Goal: Task Accomplishment & Management: Complete application form

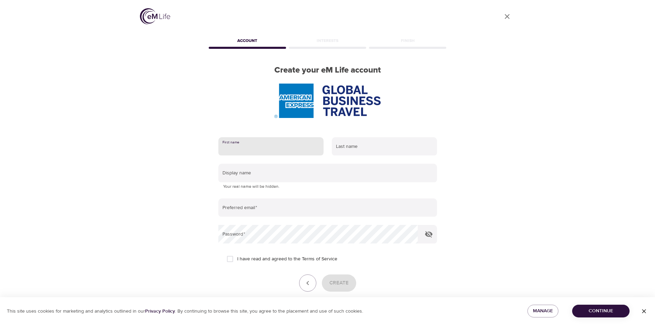
click at [248, 146] on input "text" at bounding box center [270, 146] width 105 height 19
type input "[PERSON_NAME]"
type input "KEY"
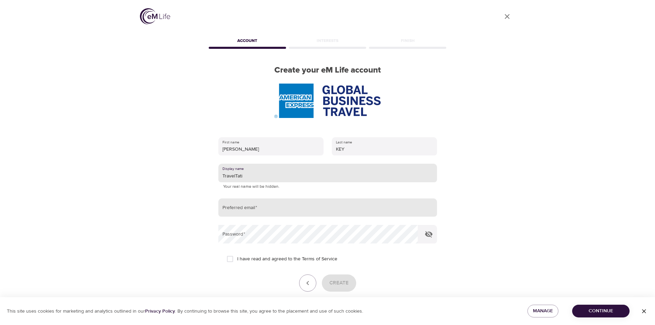
type input "TravelTati"
click at [268, 210] on input "email" at bounding box center [327, 207] width 219 height 19
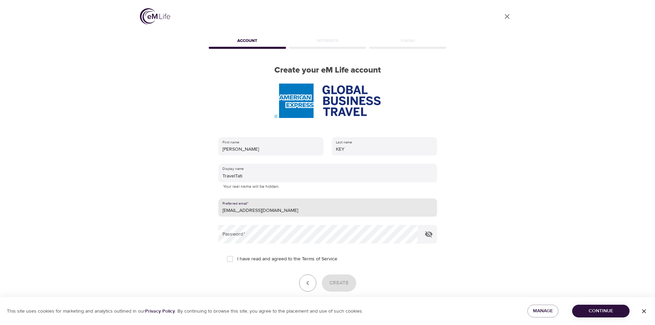
type input "[EMAIL_ADDRESS][DOMAIN_NAME]"
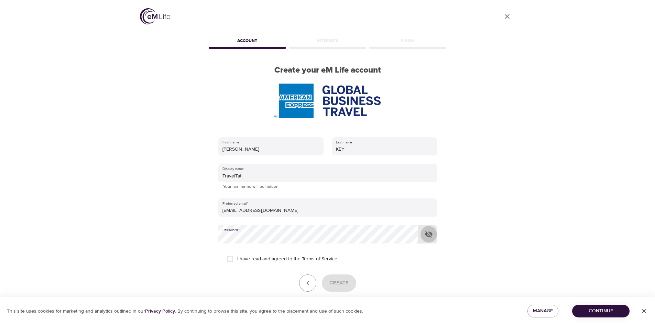
click at [431, 236] on icon "button" at bounding box center [429, 234] width 8 height 8
click at [232, 260] on input "I have read and agreed to the Terms of Service" at bounding box center [230, 259] width 14 height 14
checkbox input "true"
click at [348, 281] on span "Create" at bounding box center [339, 283] width 19 height 9
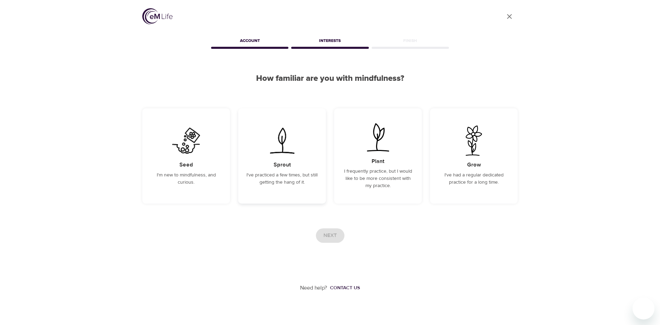
click at [265, 187] on div "Sprout I've practiced a few times, but still getting the hang of it." at bounding box center [282, 155] width 88 height 95
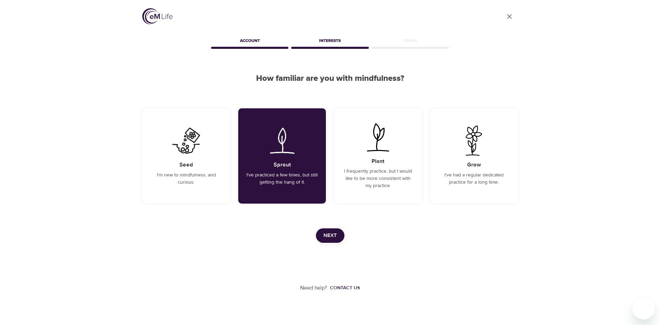
click at [337, 236] on span "Next" at bounding box center [330, 235] width 13 height 9
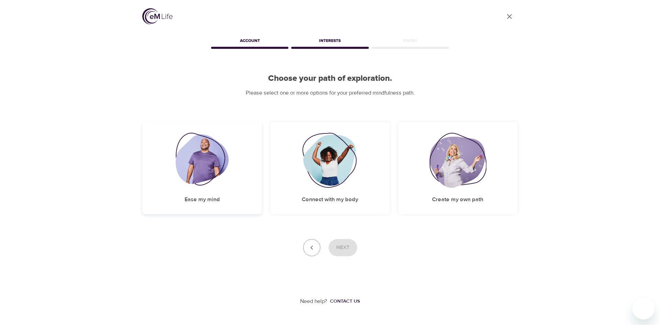
click at [229, 173] on div "Ease my mind" at bounding box center [202, 168] width 120 height 93
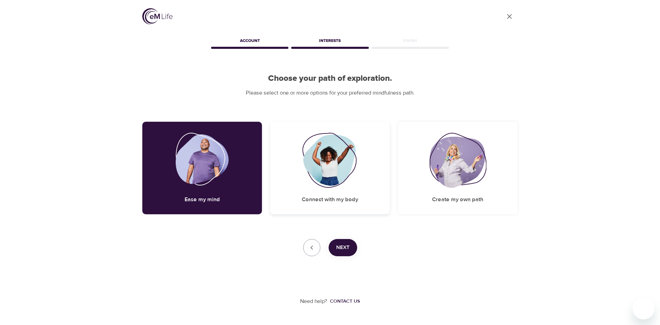
click at [339, 163] on img at bounding box center [330, 160] width 56 height 55
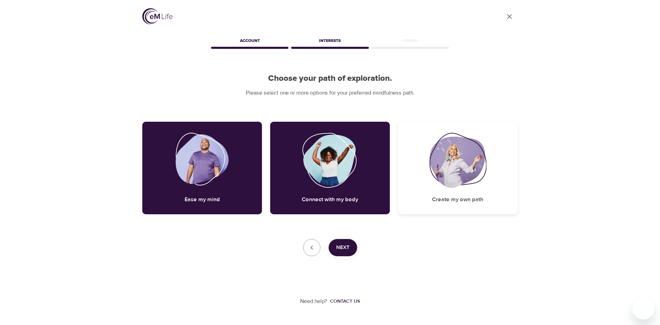
click at [443, 185] on img at bounding box center [458, 160] width 57 height 55
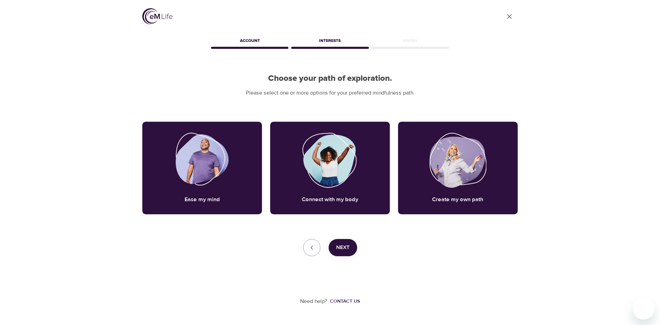
click at [337, 243] on span "Next" at bounding box center [342, 247] width 13 height 9
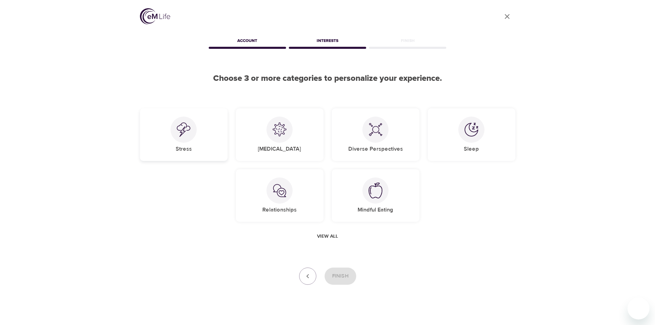
click at [201, 143] on div "Stress" at bounding box center [184, 134] width 88 height 53
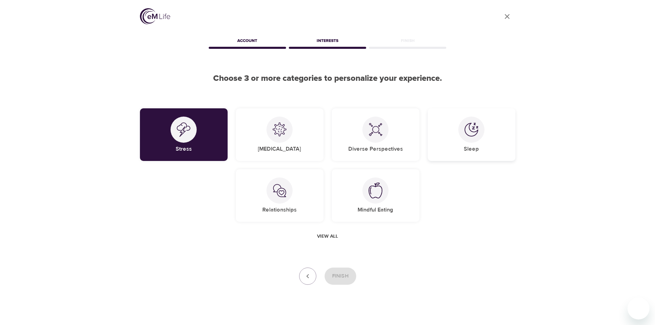
click at [463, 139] on div at bounding box center [472, 130] width 26 height 26
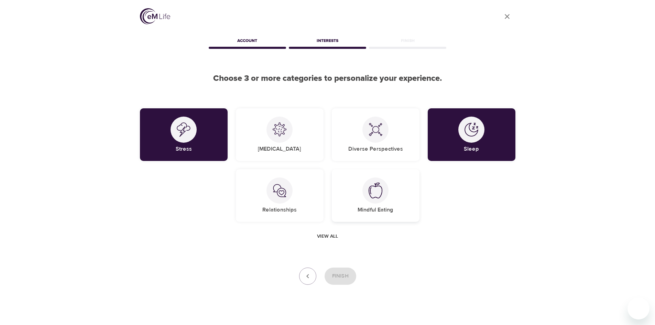
click at [362, 204] on div "Mindful Eating" at bounding box center [376, 195] width 88 height 53
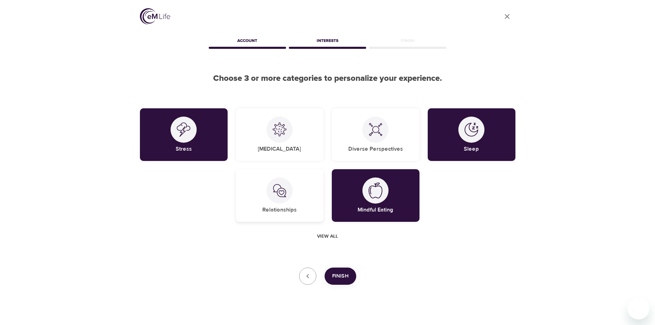
click at [305, 222] on div "Relationships" at bounding box center [280, 195] width 88 height 53
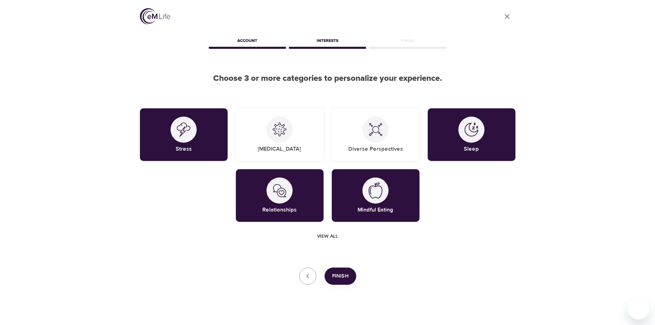
click at [335, 236] on span "View all" at bounding box center [327, 236] width 21 height 9
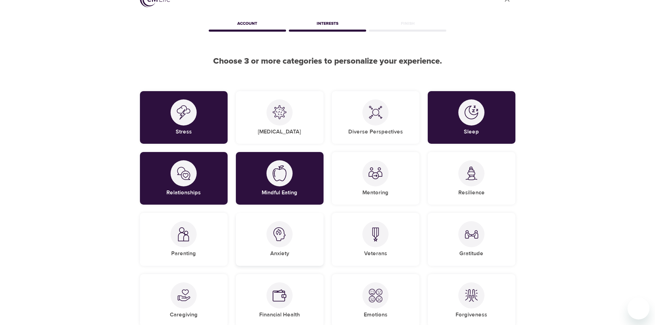
scroll to position [34, 0]
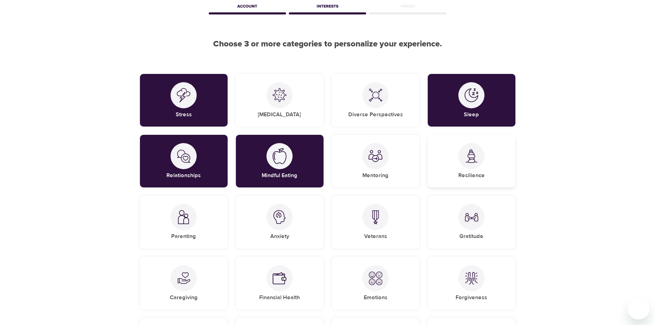
click at [470, 162] on img at bounding box center [472, 156] width 14 height 14
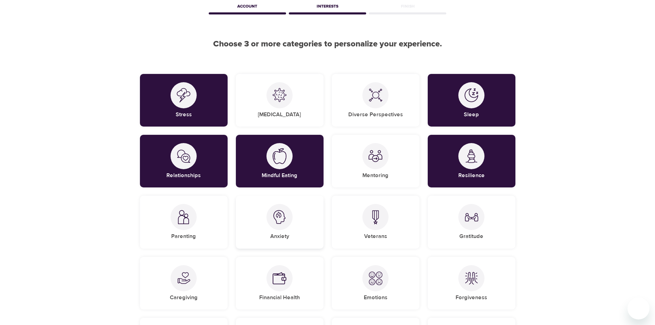
click at [260, 237] on div "Anxiety" at bounding box center [280, 222] width 88 height 53
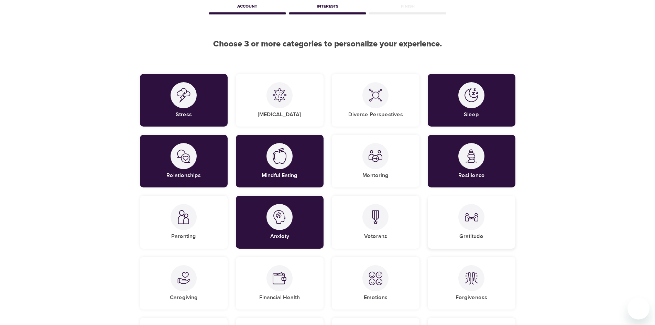
click at [466, 235] on h5 "Gratitude" at bounding box center [472, 236] width 24 height 7
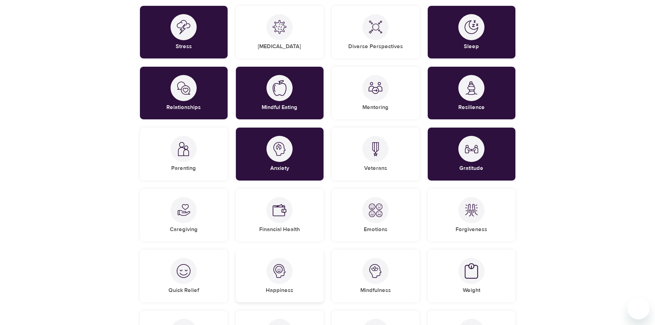
scroll to position [103, 0]
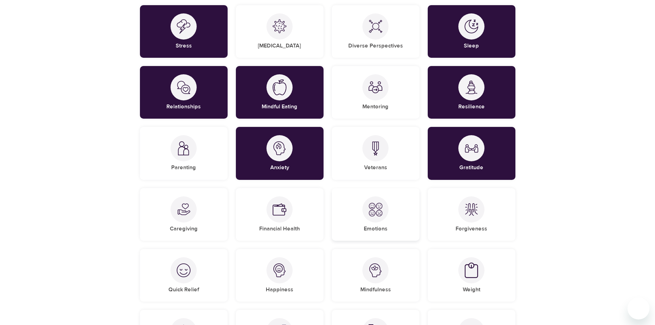
click at [381, 230] on h5 "Emotions" at bounding box center [376, 228] width 24 height 7
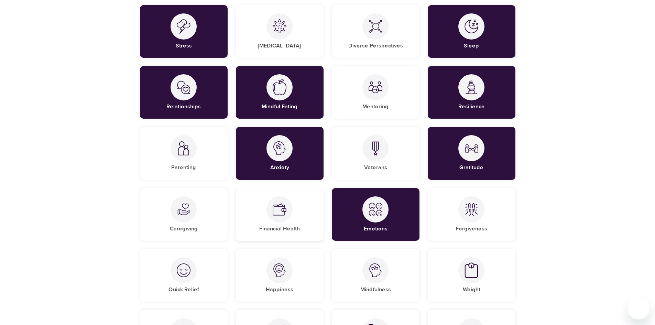
click at [301, 218] on div "Financial Health" at bounding box center [280, 214] width 88 height 53
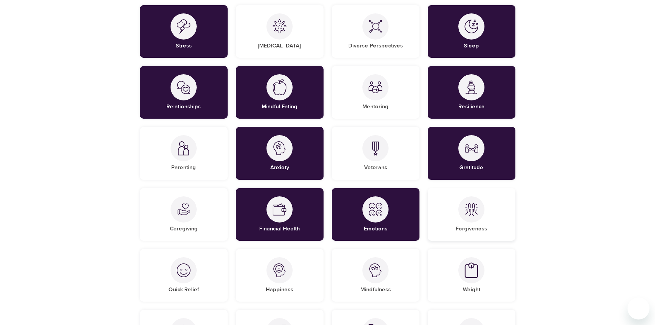
click at [485, 218] on div "Forgiveness" at bounding box center [472, 214] width 88 height 53
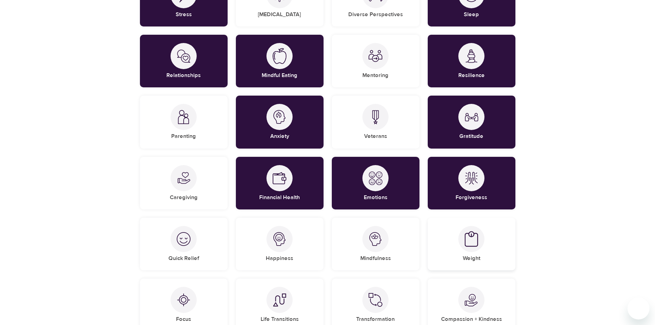
scroll to position [172, 0]
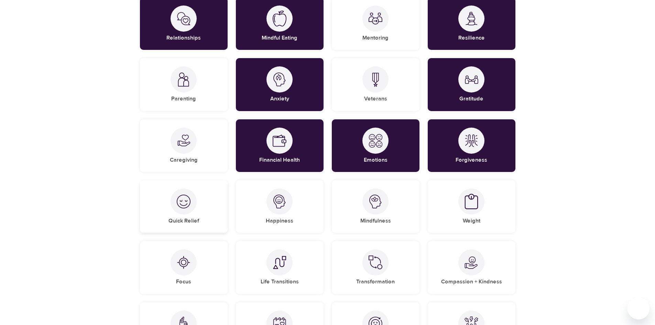
click at [203, 214] on div "Quick Relief" at bounding box center [184, 206] width 88 height 53
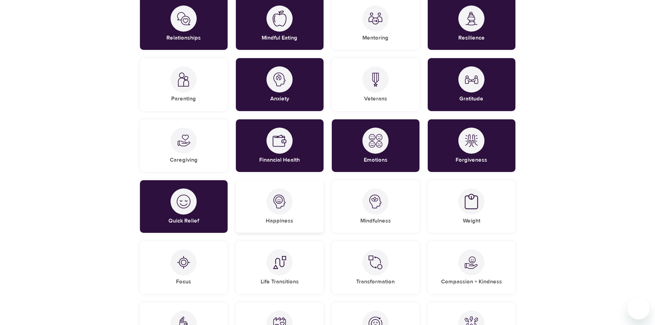
click at [289, 208] on div at bounding box center [280, 202] width 26 height 26
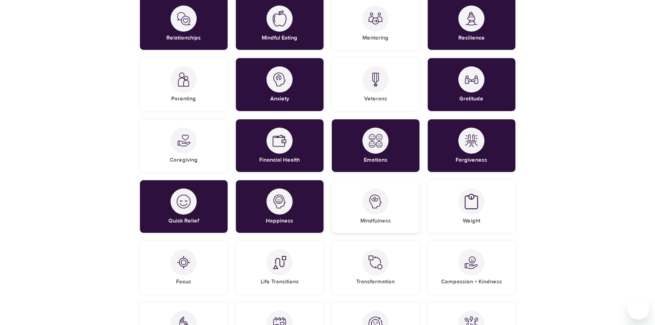
click at [397, 217] on div "Mindfulness" at bounding box center [376, 206] width 88 height 53
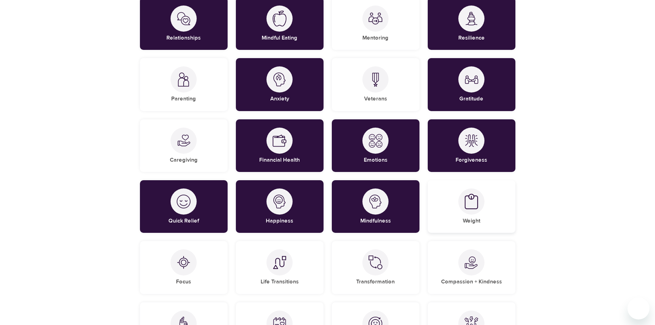
click at [454, 208] on div "Weight" at bounding box center [472, 206] width 88 height 53
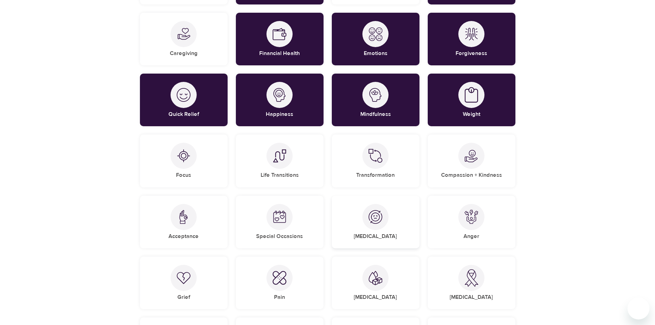
scroll to position [310, 0]
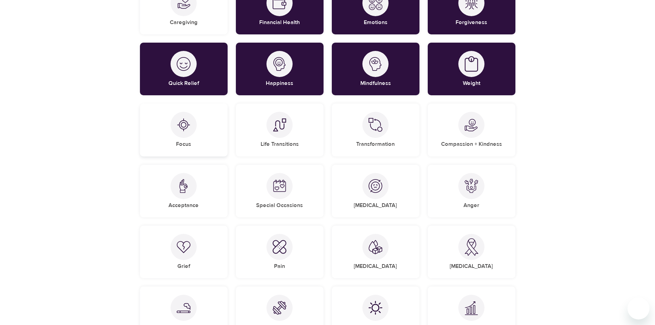
click at [215, 140] on div "Focus" at bounding box center [184, 130] width 88 height 53
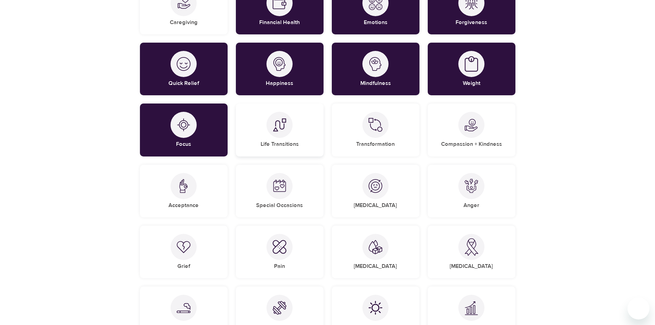
click at [291, 123] on div at bounding box center [280, 125] width 26 height 26
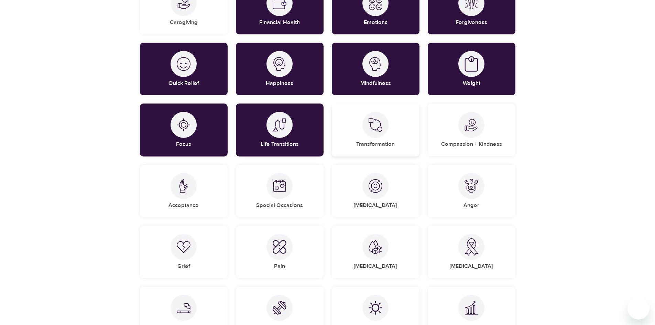
click at [374, 133] on div at bounding box center [376, 125] width 26 height 26
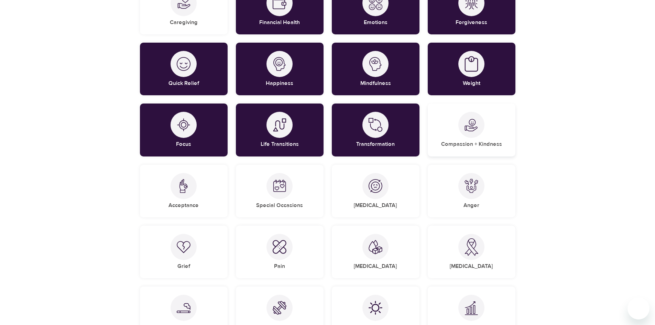
click at [473, 140] on div "Compassion + Kindness" at bounding box center [472, 130] width 88 height 53
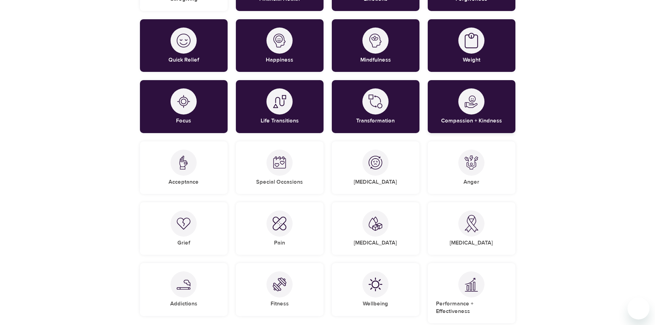
scroll to position [344, 0]
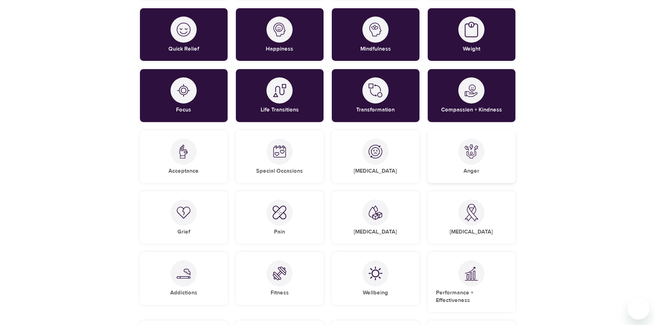
click at [467, 152] on img at bounding box center [472, 151] width 14 height 14
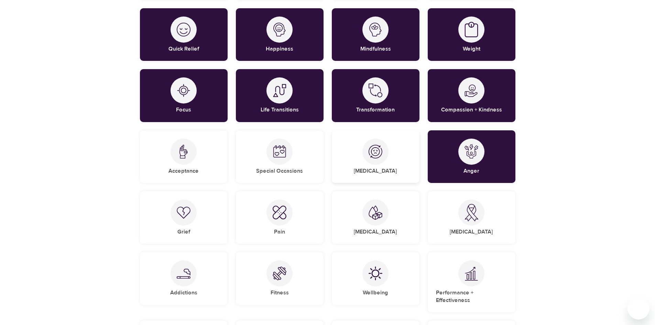
click at [397, 159] on div "[MEDICAL_DATA]" at bounding box center [376, 156] width 88 height 53
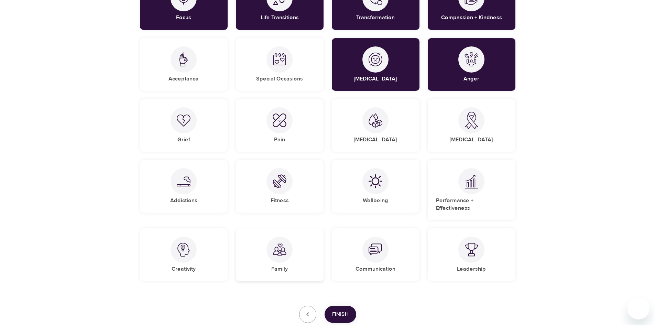
scroll to position [447, 0]
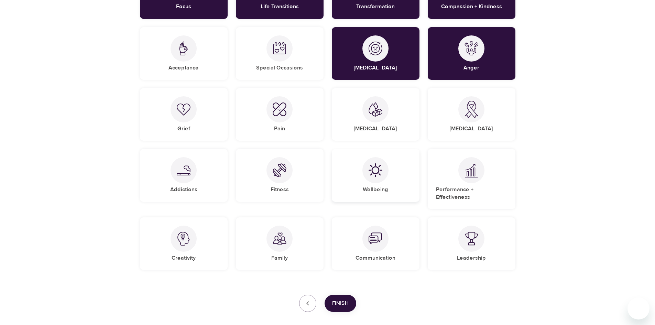
click at [400, 186] on div "Wellbeing" at bounding box center [376, 175] width 88 height 53
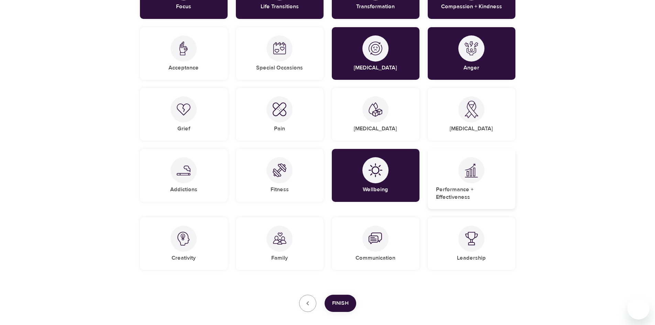
click at [454, 183] on div "Performance + Effectiveness" at bounding box center [472, 179] width 88 height 60
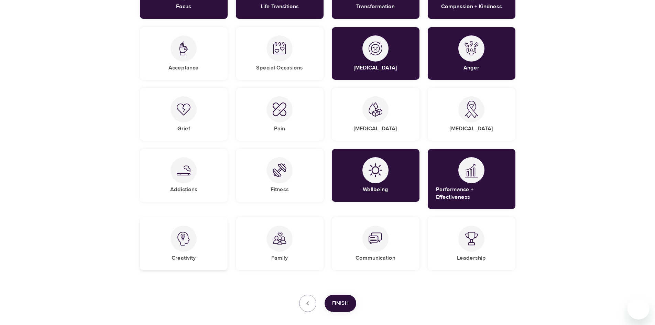
click at [196, 249] on div "Creativity" at bounding box center [184, 243] width 88 height 53
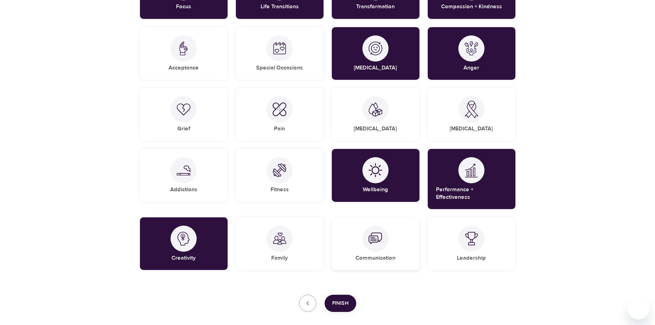
click at [389, 245] on div "Communication" at bounding box center [376, 243] width 88 height 53
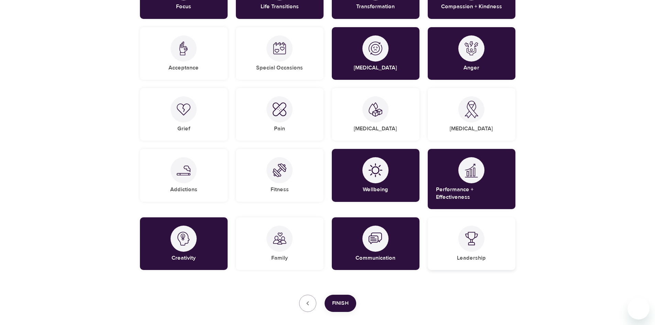
click at [468, 241] on div at bounding box center [472, 239] width 26 height 26
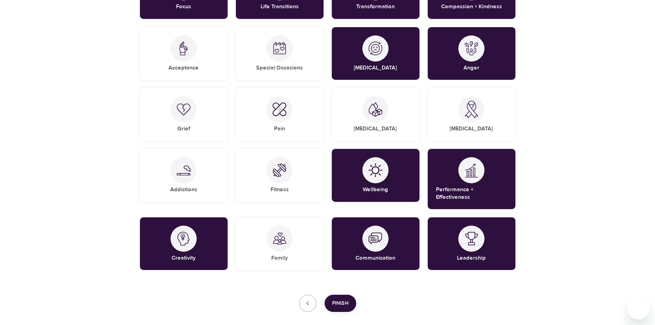
click at [351, 302] on button "Finish" at bounding box center [341, 303] width 32 height 17
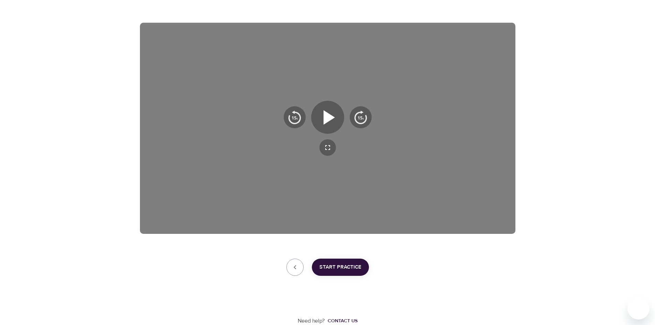
scroll to position [70, 0]
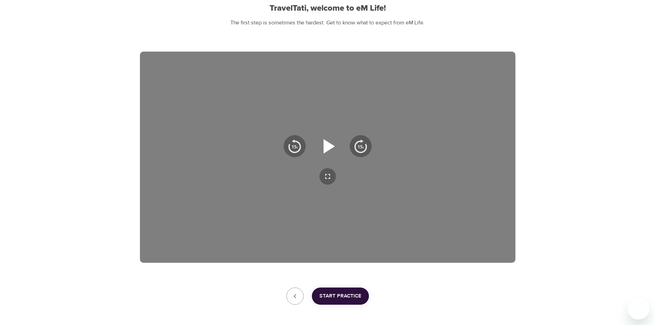
click at [332, 152] on icon "button" at bounding box center [327, 146] width 25 height 25
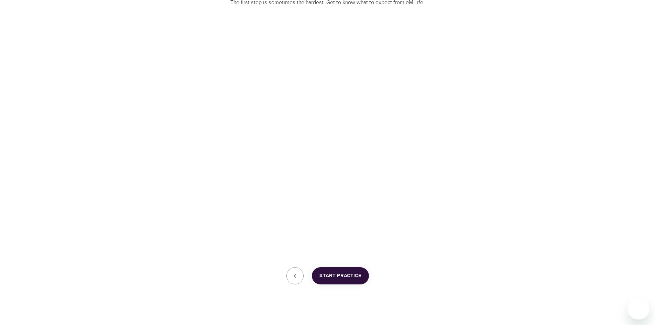
scroll to position [99, 0]
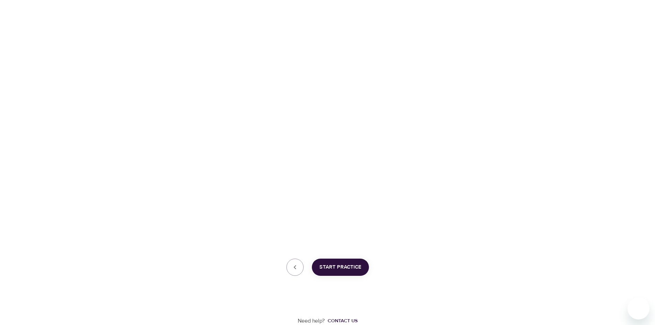
click at [347, 268] on span "Start Practice" at bounding box center [341, 267] width 42 height 9
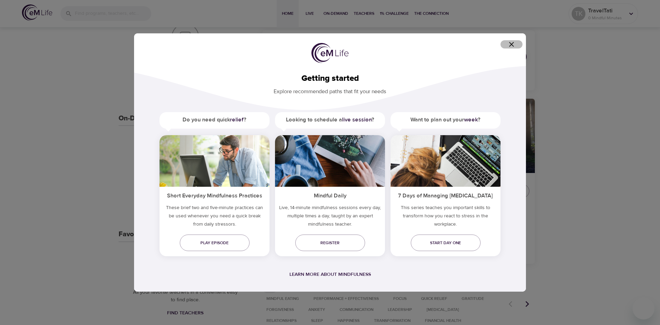
click at [514, 47] on icon "button" at bounding box center [512, 44] width 8 height 8
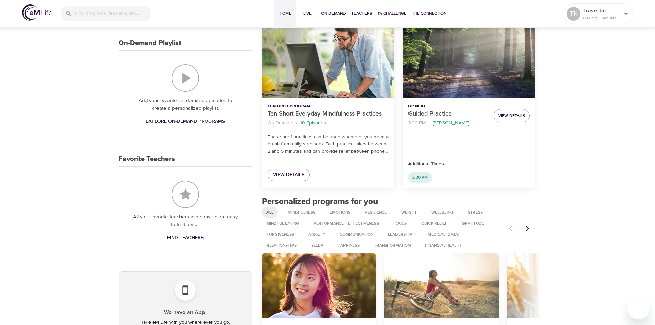
scroll to position [202, 0]
